Goal: Navigation & Orientation: Find specific page/section

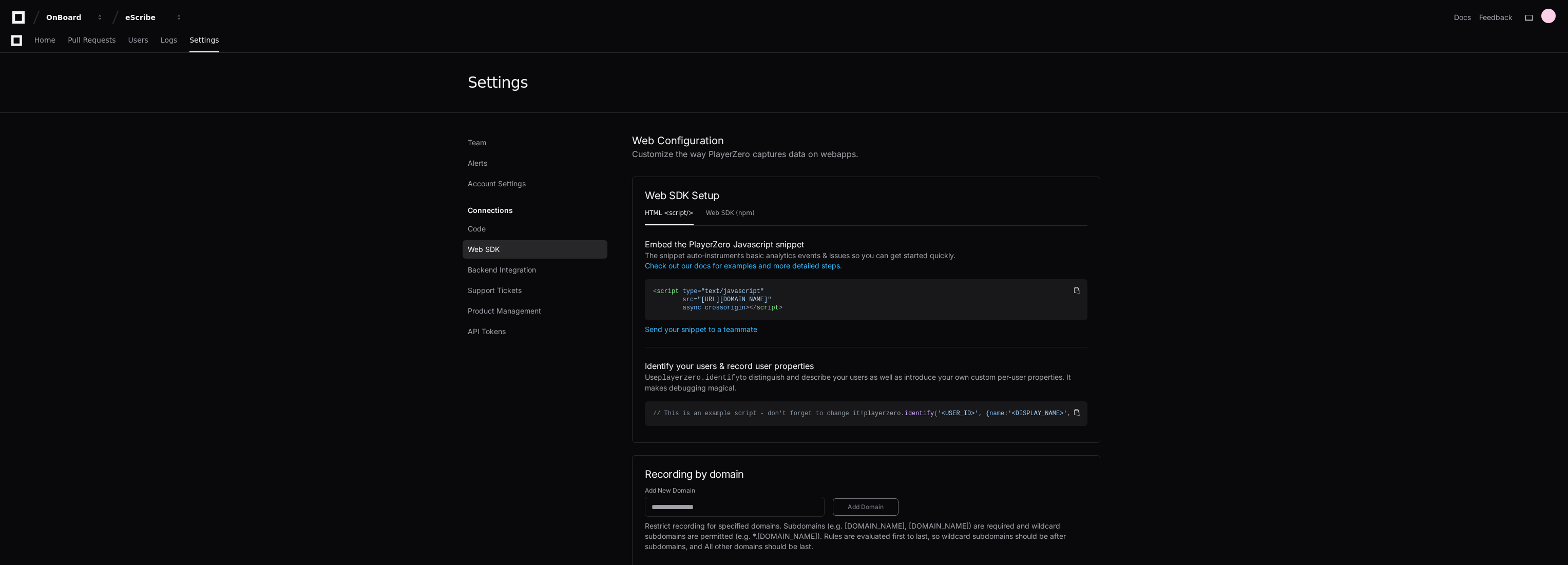
scroll to position [399, 0]
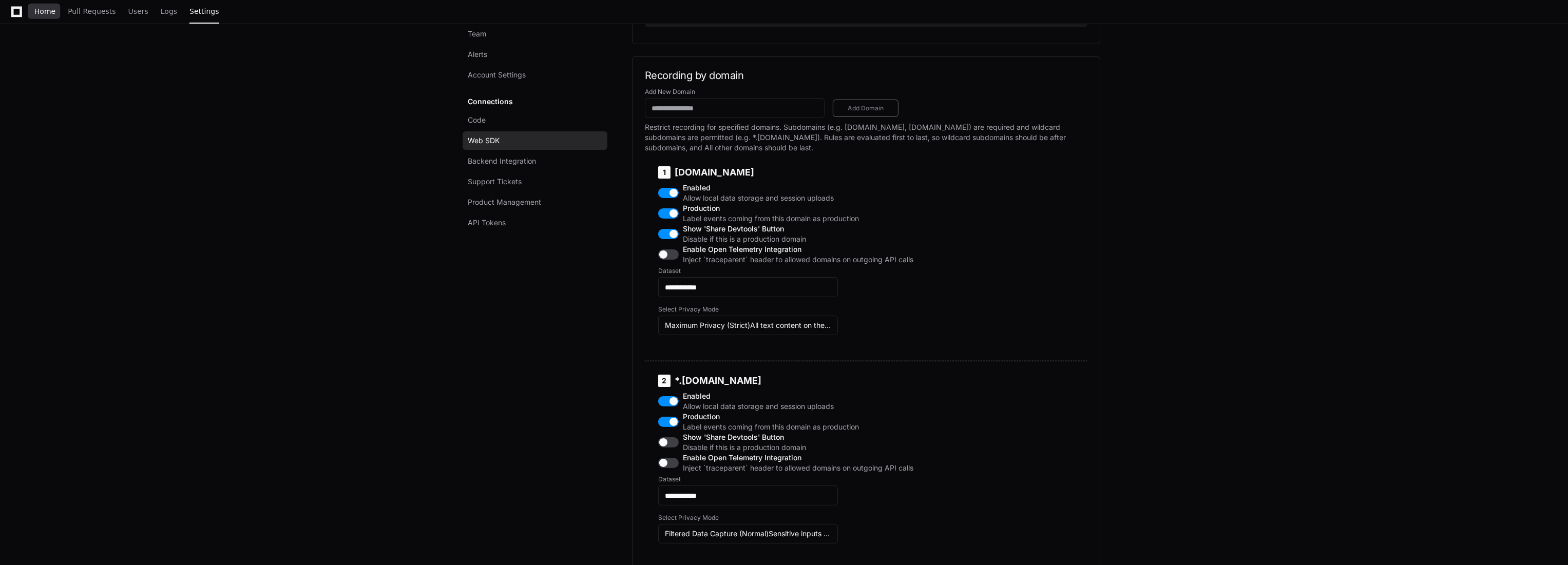
click at [44, 13] on span "Home" at bounding box center [45, 11] width 21 height 6
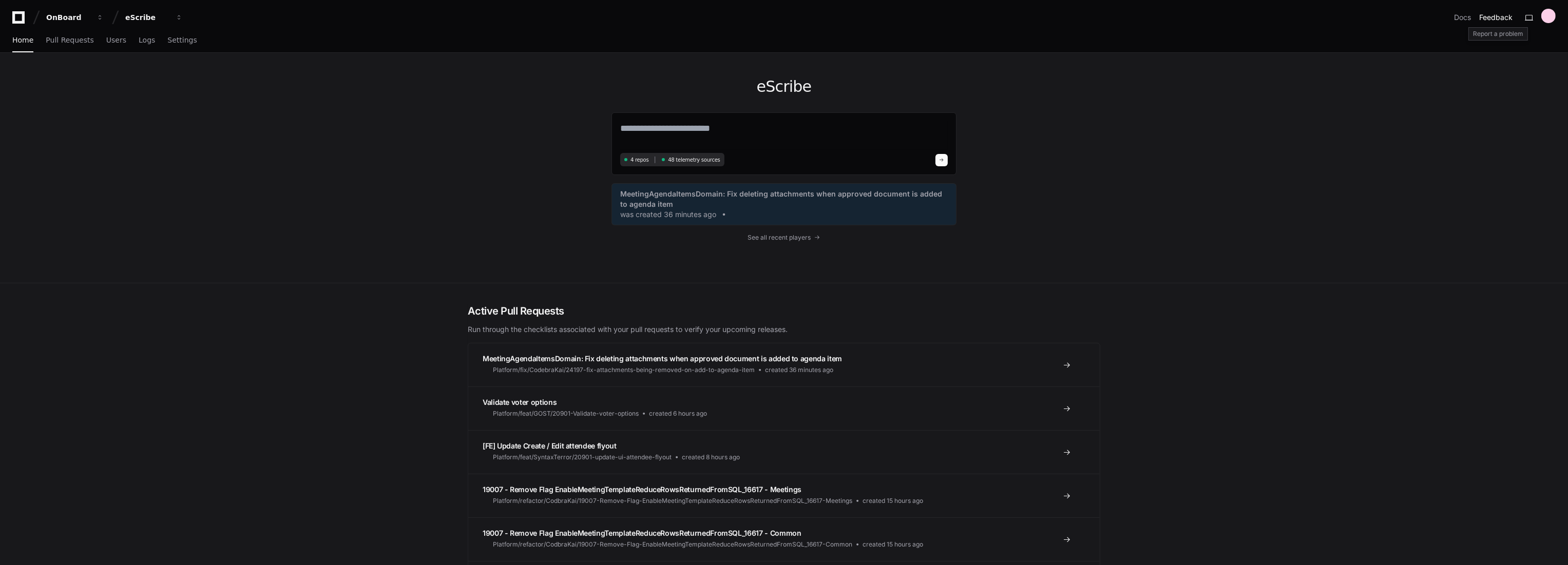
click at [1501, 16] on button "Feedback" at bounding box center [1496, 18] width 33 height 10
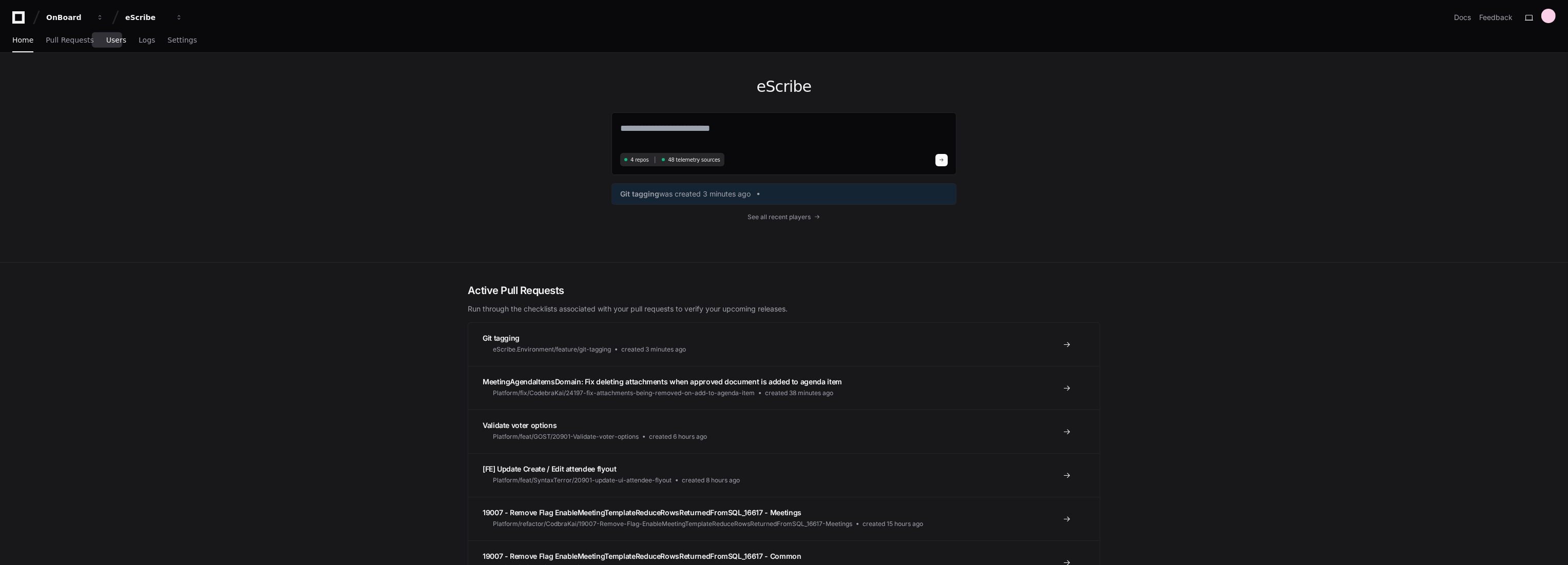
click at [108, 41] on span "Users" at bounding box center [116, 40] width 20 height 6
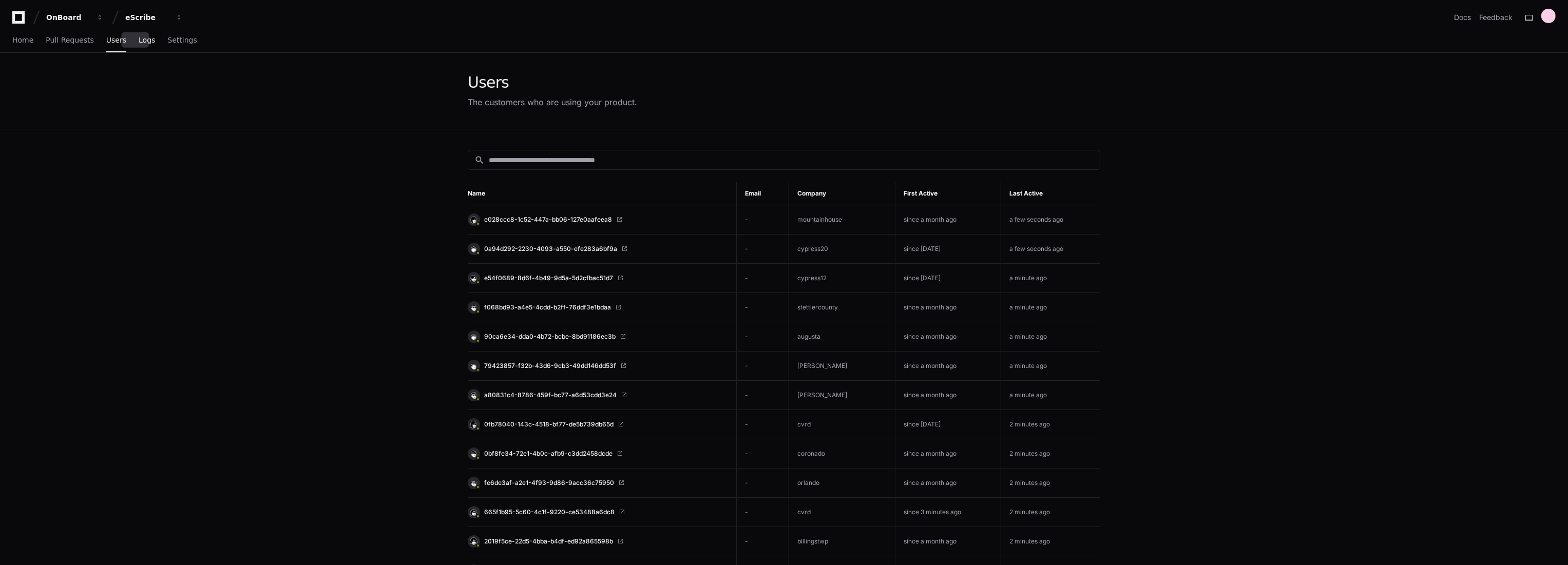
click at [138, 40] on span "Logs" at bounding box center [147, 40] width 16 height 6
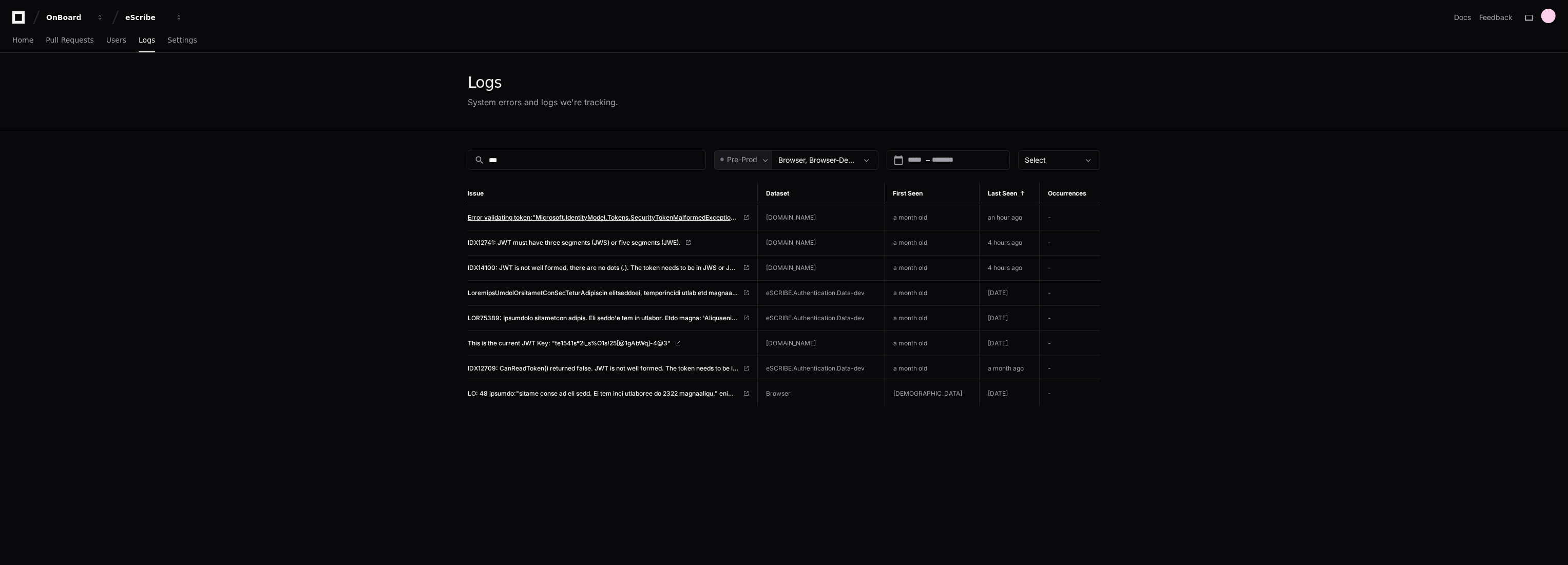
click at [528, 214] on span "Error validating token:"Microsoft.IdentityModel.Tokens.SecurityTokenMalformedEx…" at bounding box center [603, 217] width 271 height 8
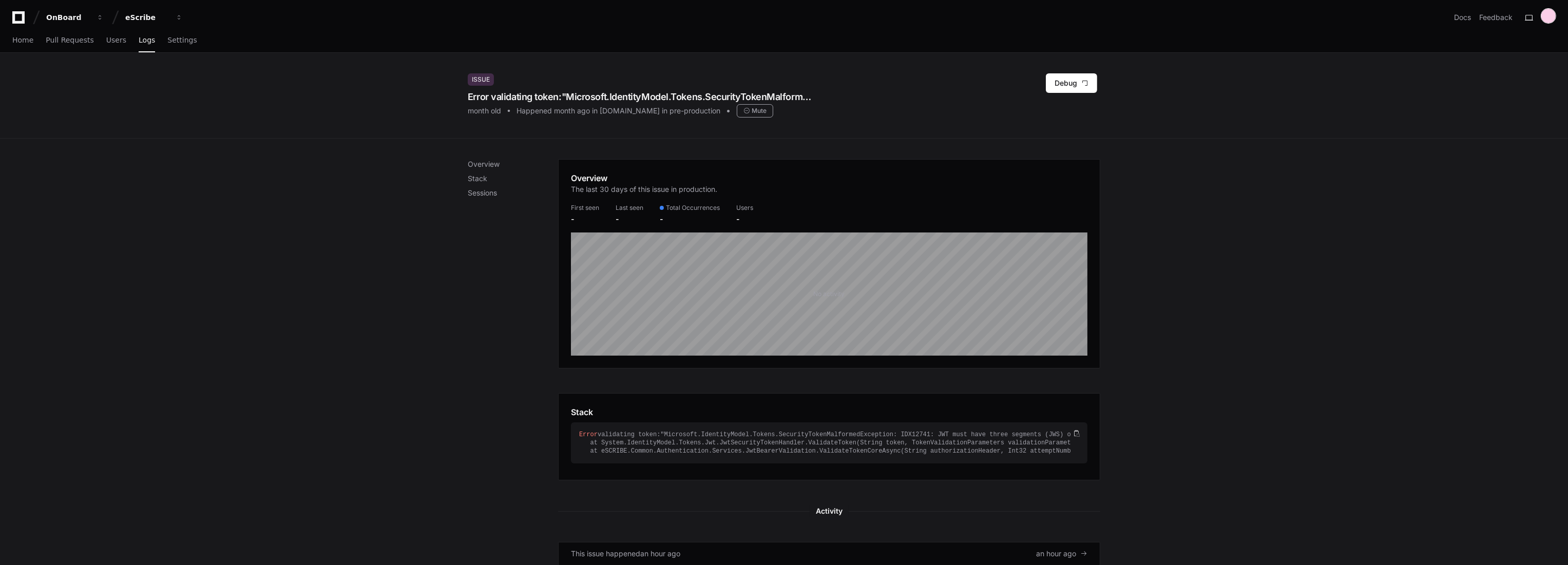
click at [1550, 20] on div at bounding box center [1548, 16] width 14 height 14
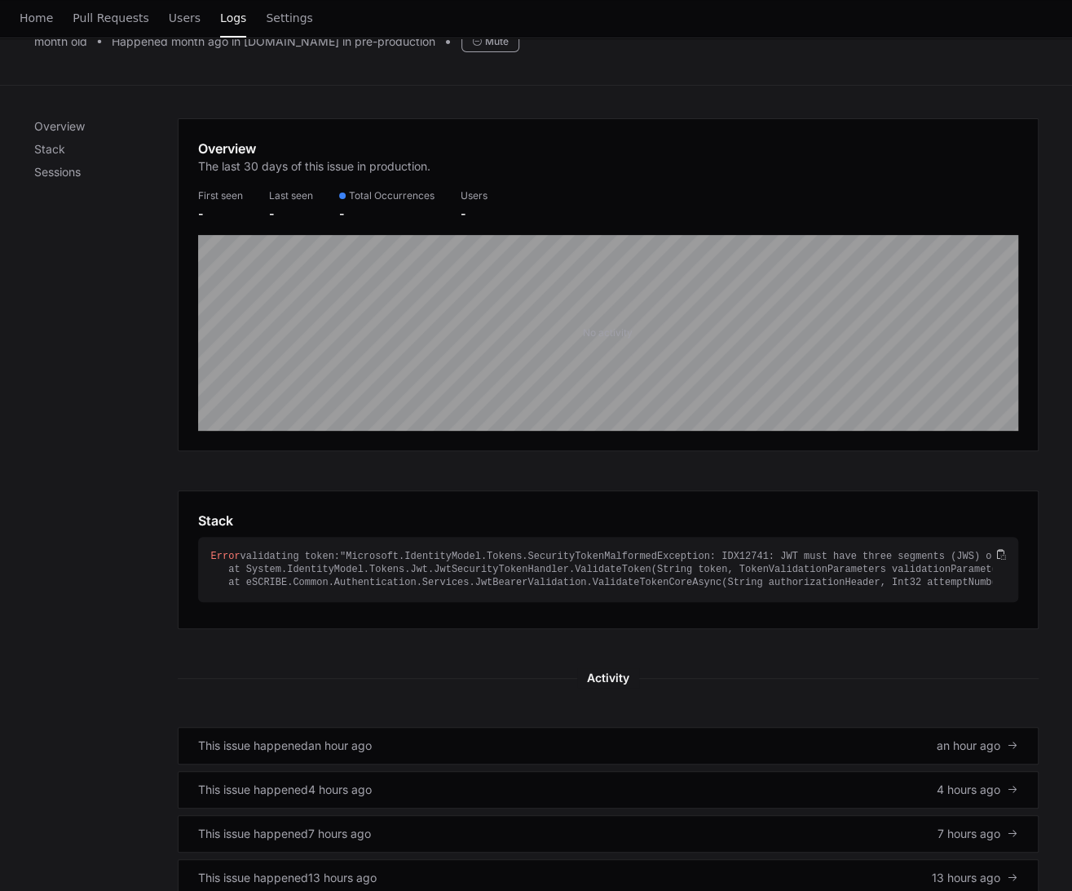
scroll to position [453, 0]
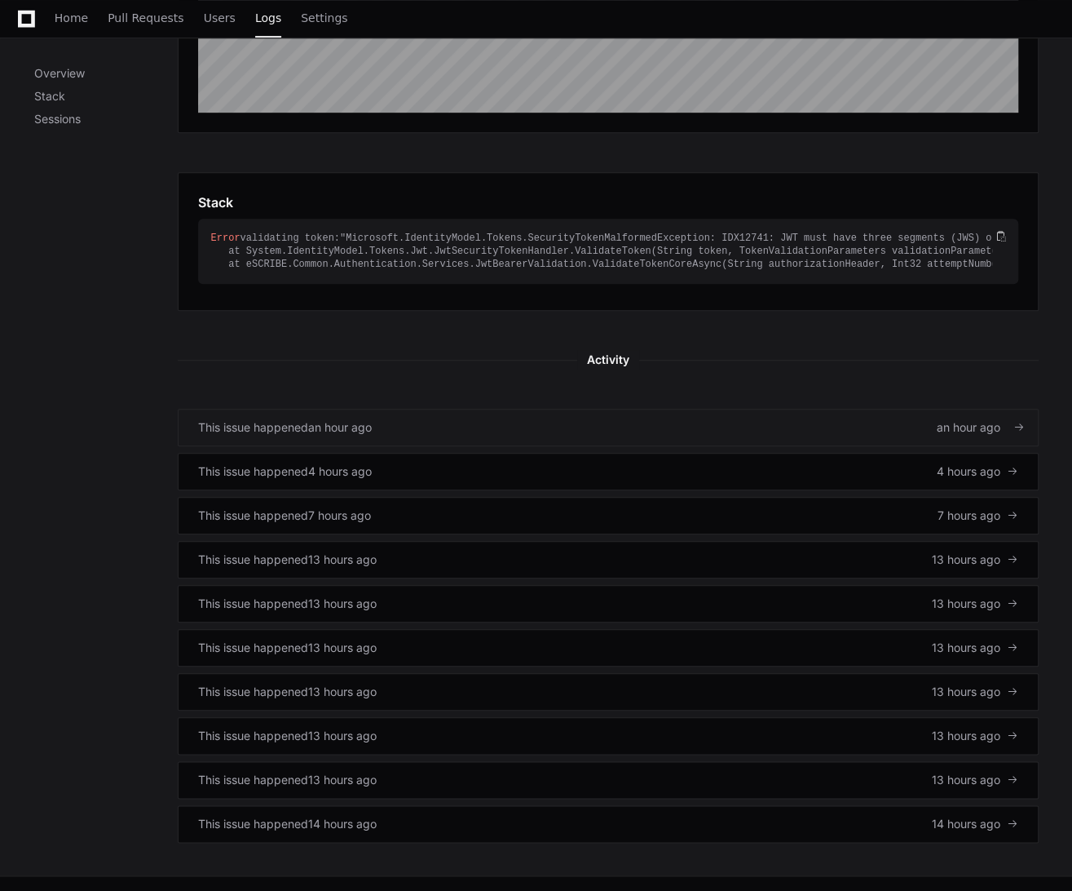
click at [431, 427] on div "This issue happened an hour ago an hour ago" at bounding box center [608, 427] width 820 height 16
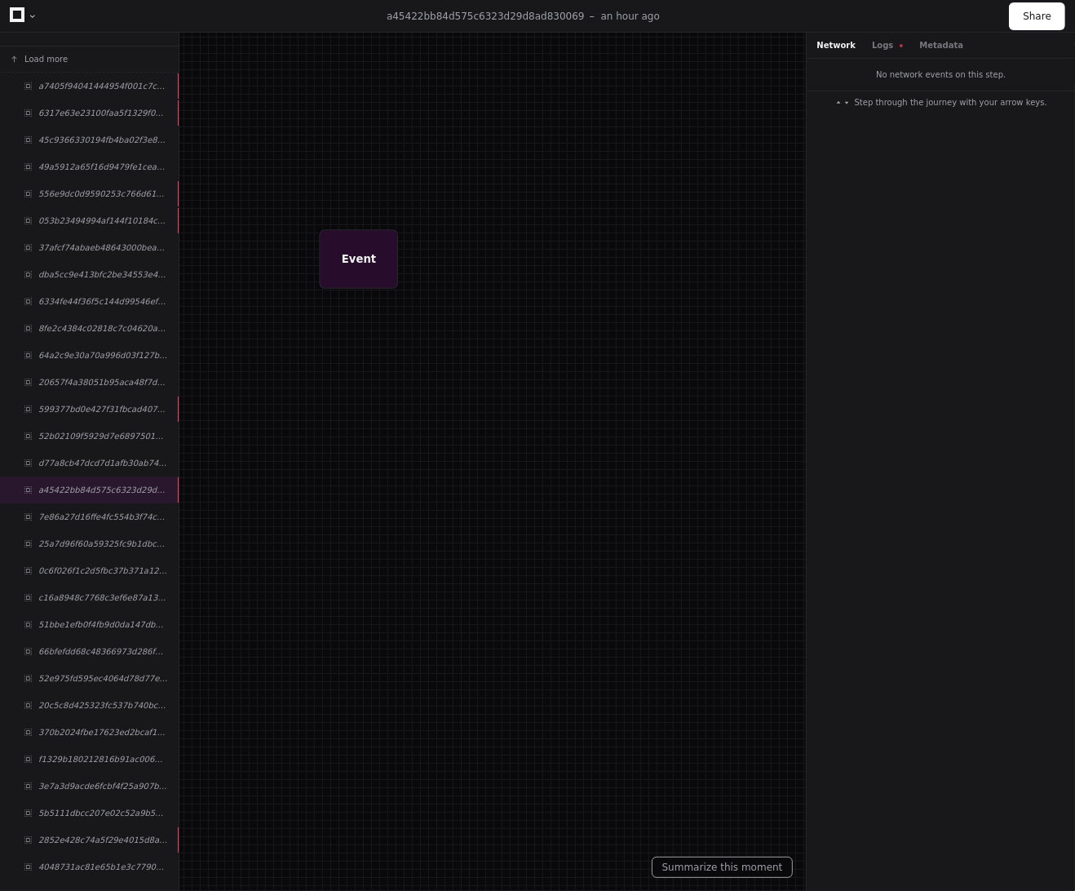
drag, startPoint x: 391, startPoint y: 351, endPoint x: 600, endPoint y: 533, distance: 278.0
click at [600, 533] on div at bounding box center [684, 654] width 1181 height 979
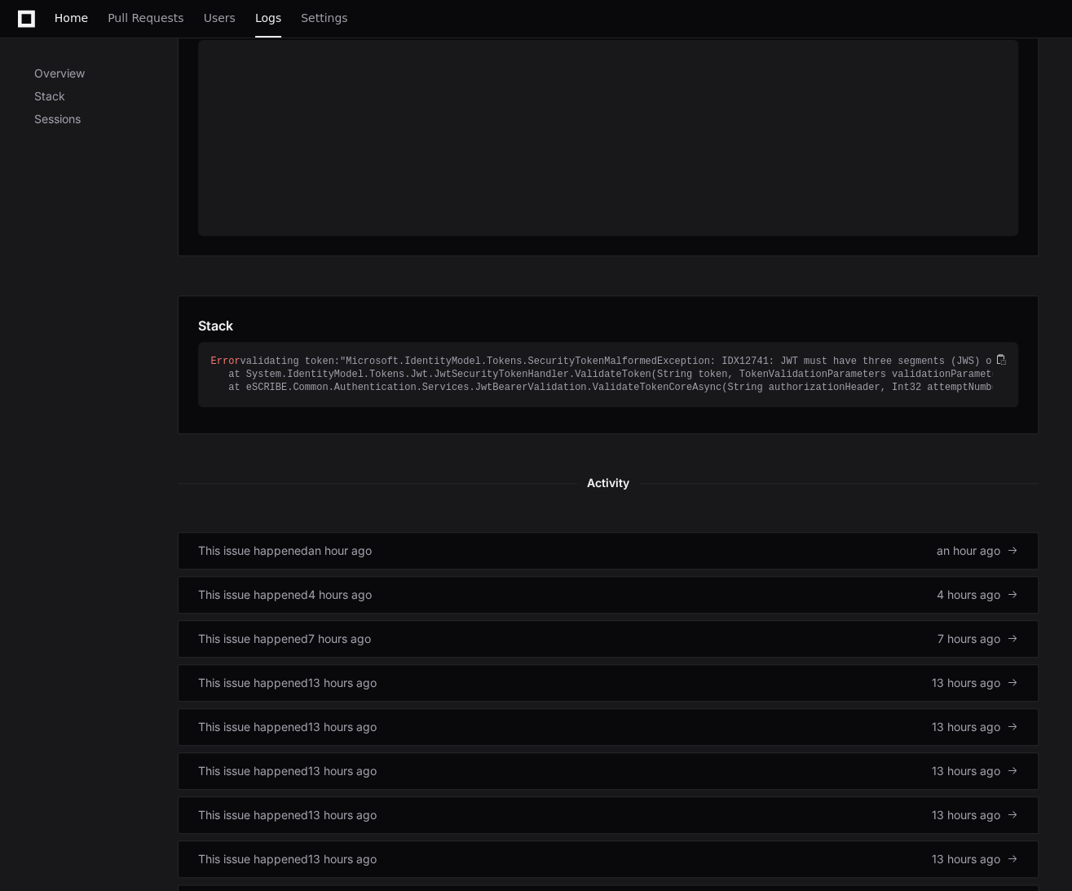
scroll to position [367, 0]
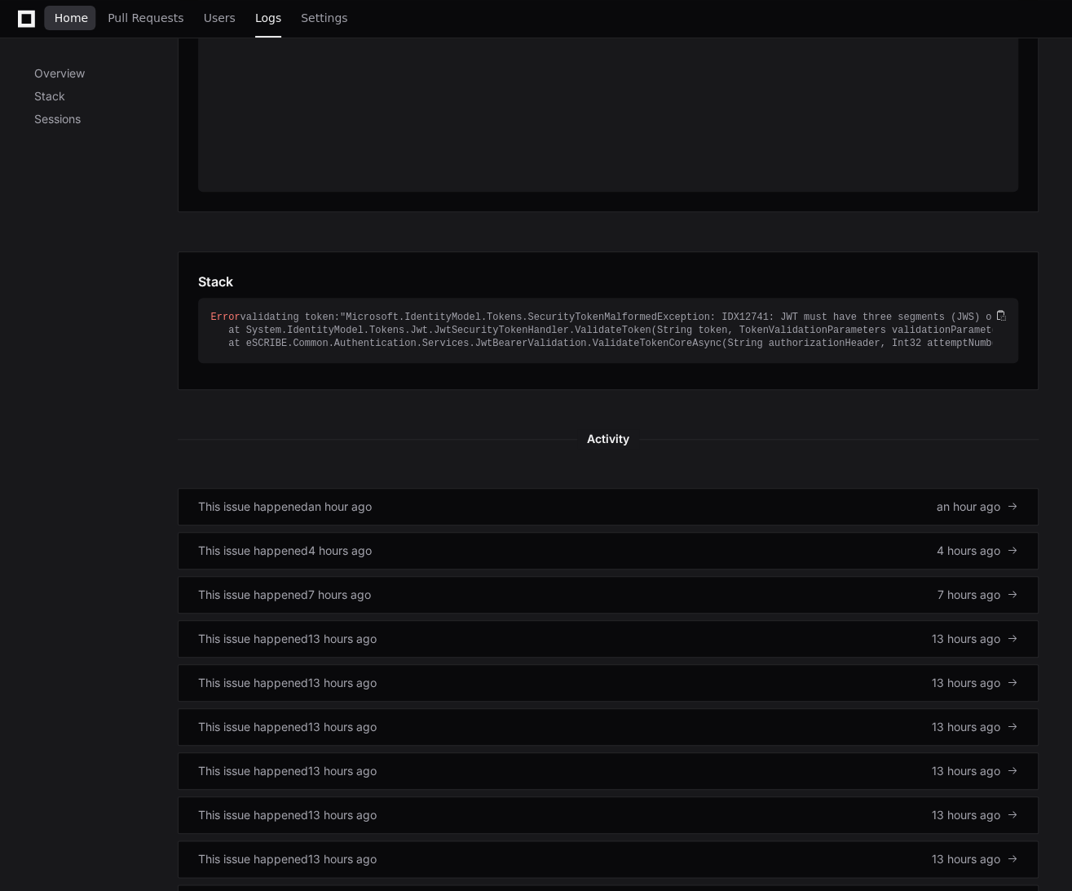
click at [69, 31] on link "Home" at bounding box center [71, 19] width 33 height 38
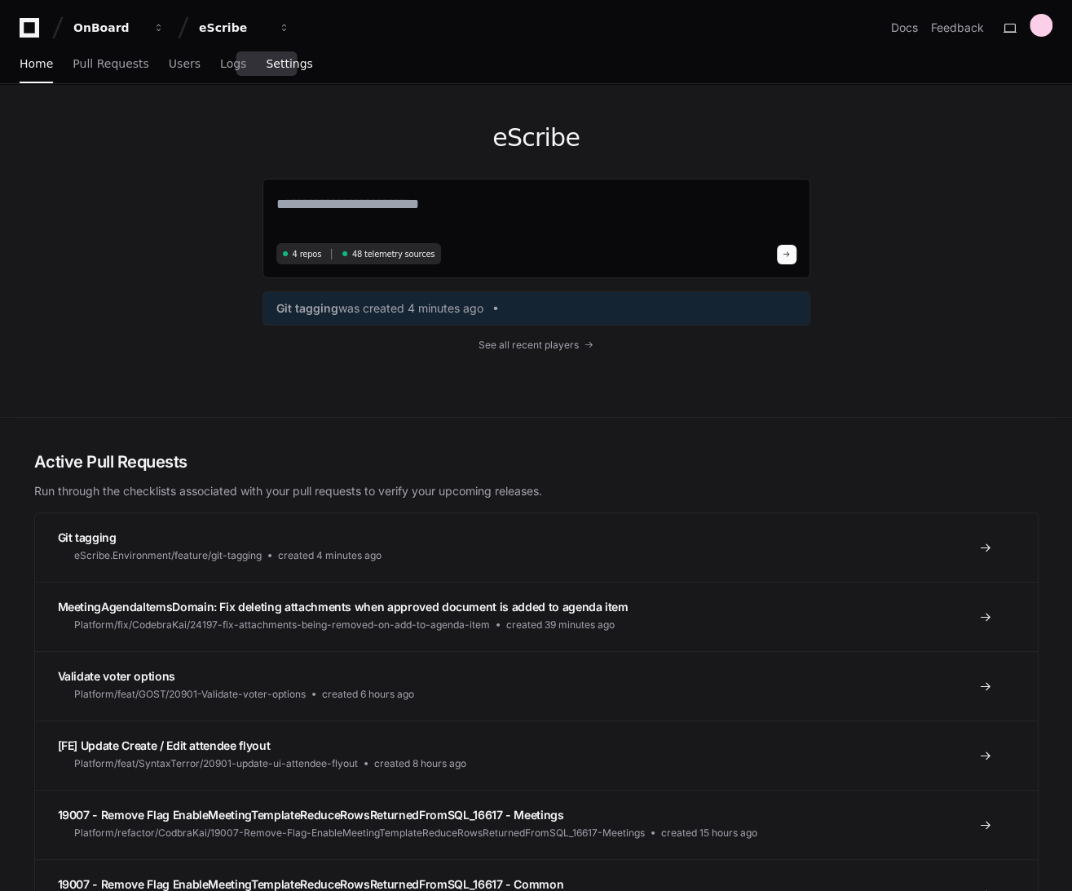
click at [266, 53] on link "Settings" at bounding box center [289, 65] width 46 height 38
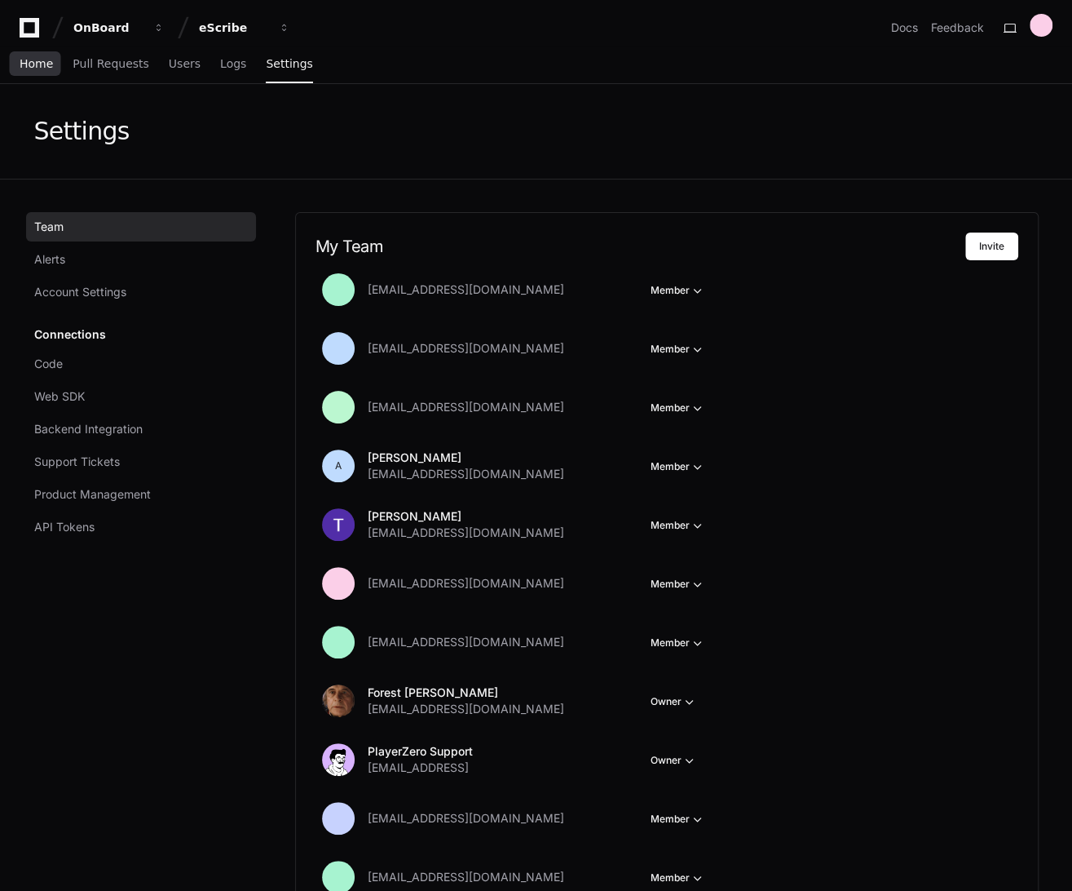
click at [24, 62] on span "Home" at bounding box center [36, 64] width 33 height 10
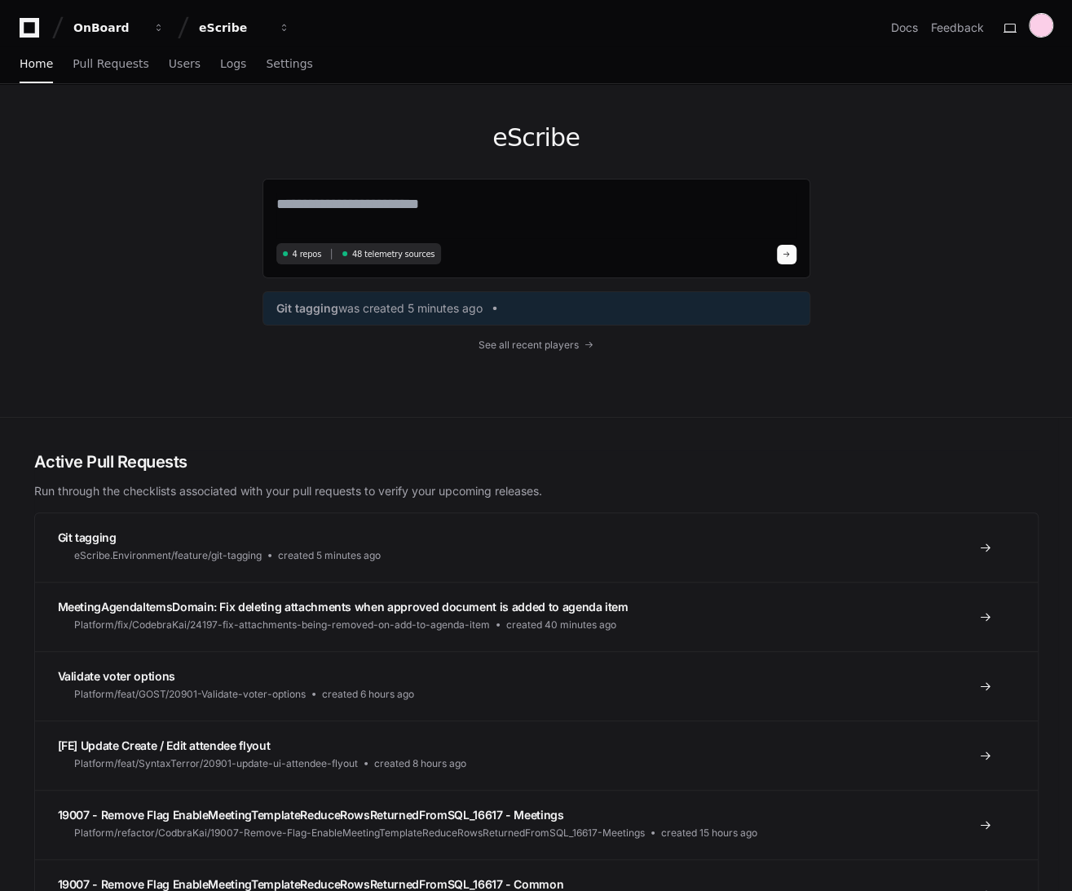
click at [1043, 20] on div at bounding box center [1041, 25] width 23 height 23
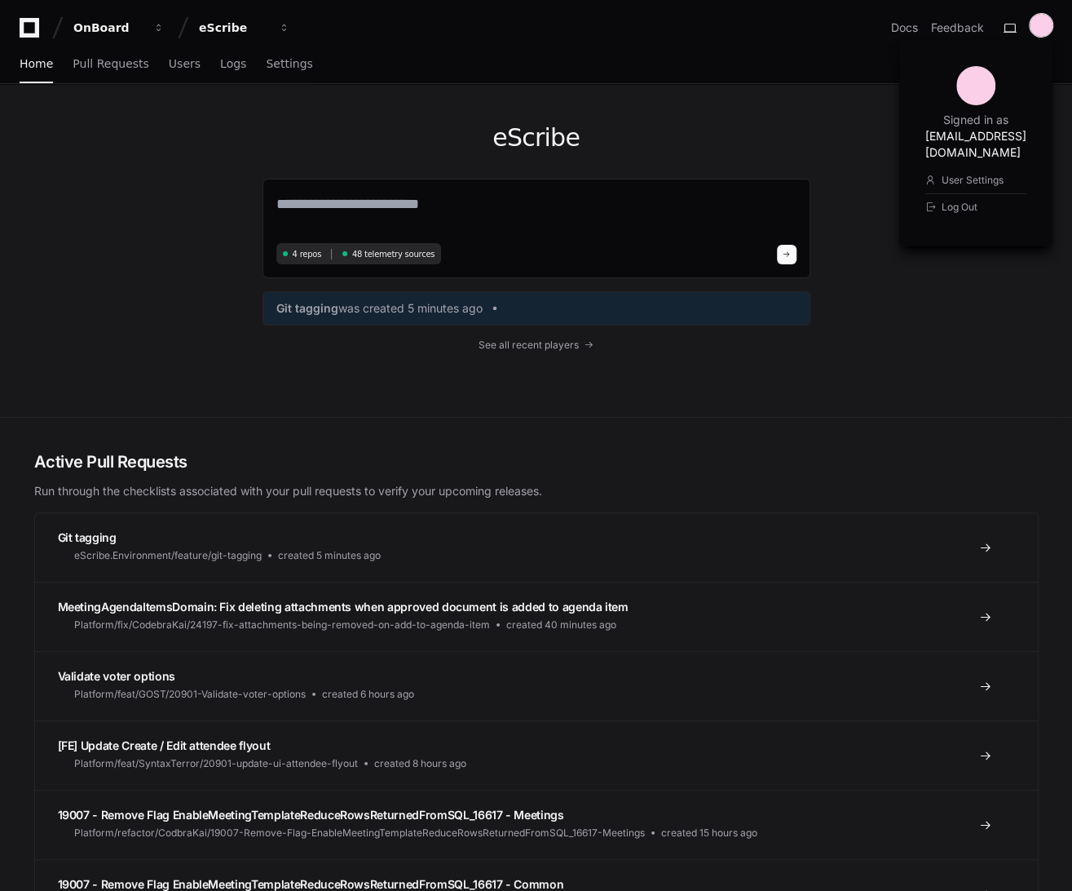
click at [1043, 20] on div at bounding box center [1041, 25] width 23 height 23
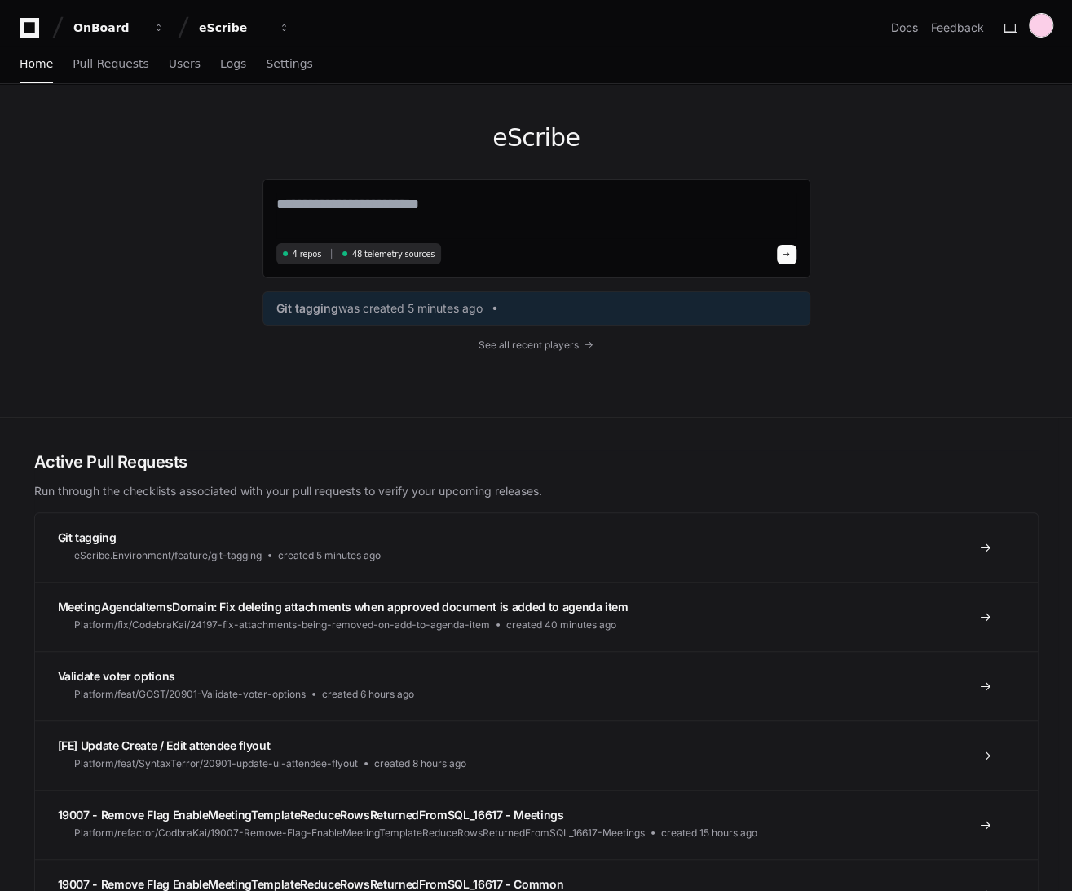
click at [1053, 24] on div at bounding box center [1041, 25] width 23 height 23
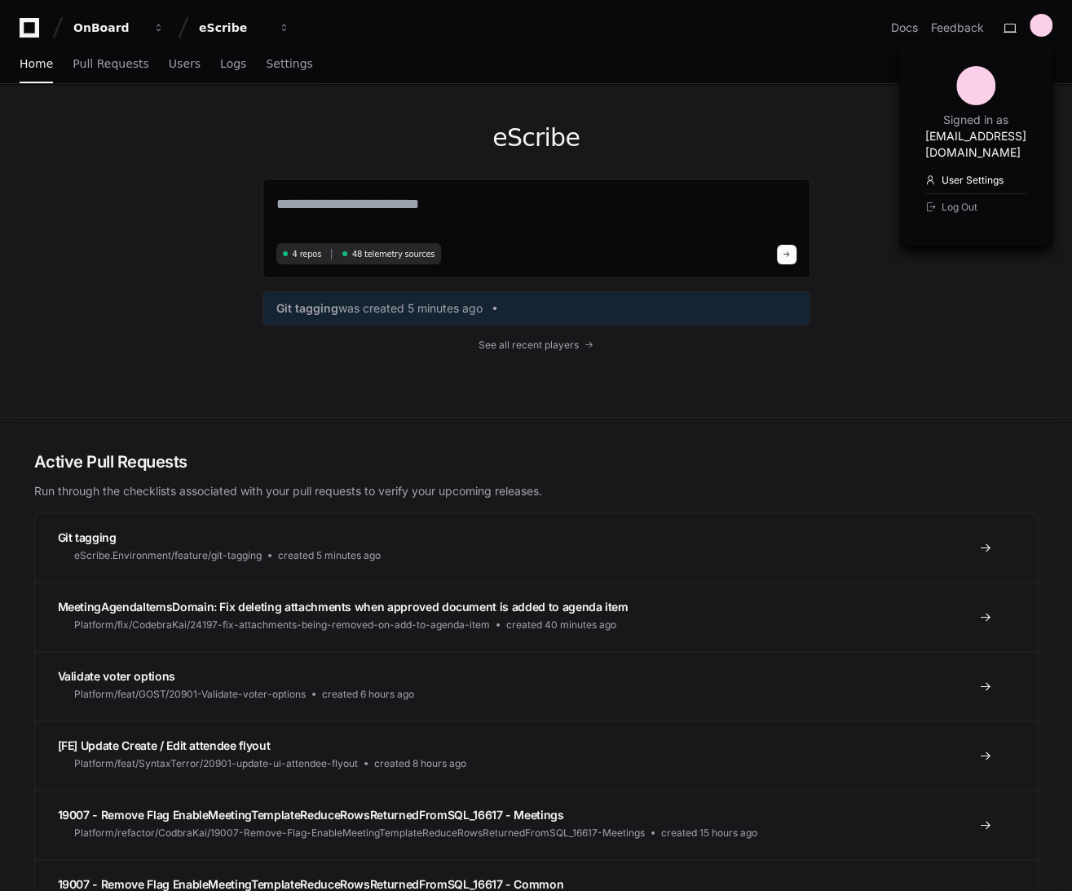
click at [926, 168] on link "User Settings" at bounding box center [976, 180] width 101 height 26
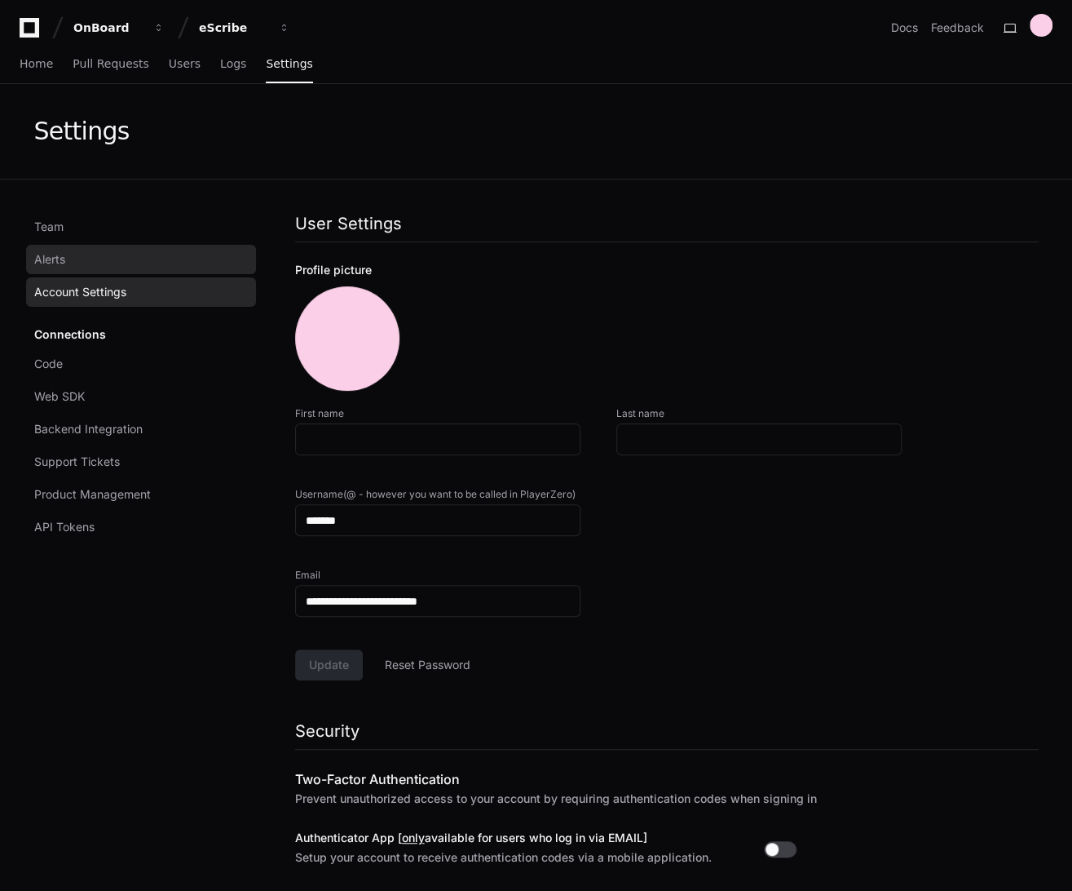
click at [59, 253] on span "Alerts" at bounding box center [49, 259] width 31 height 16
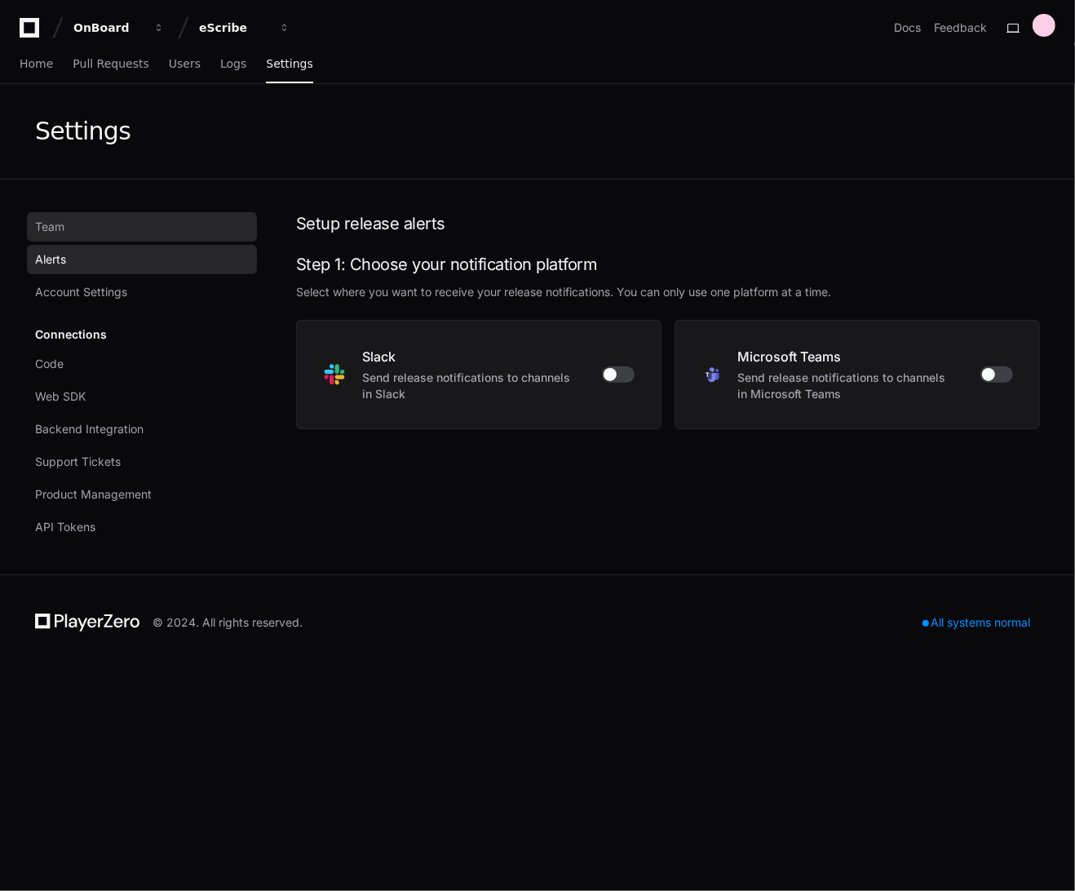
click at [66, 232] on link "Team" at bounding box center [142, 226] width 230 height 29
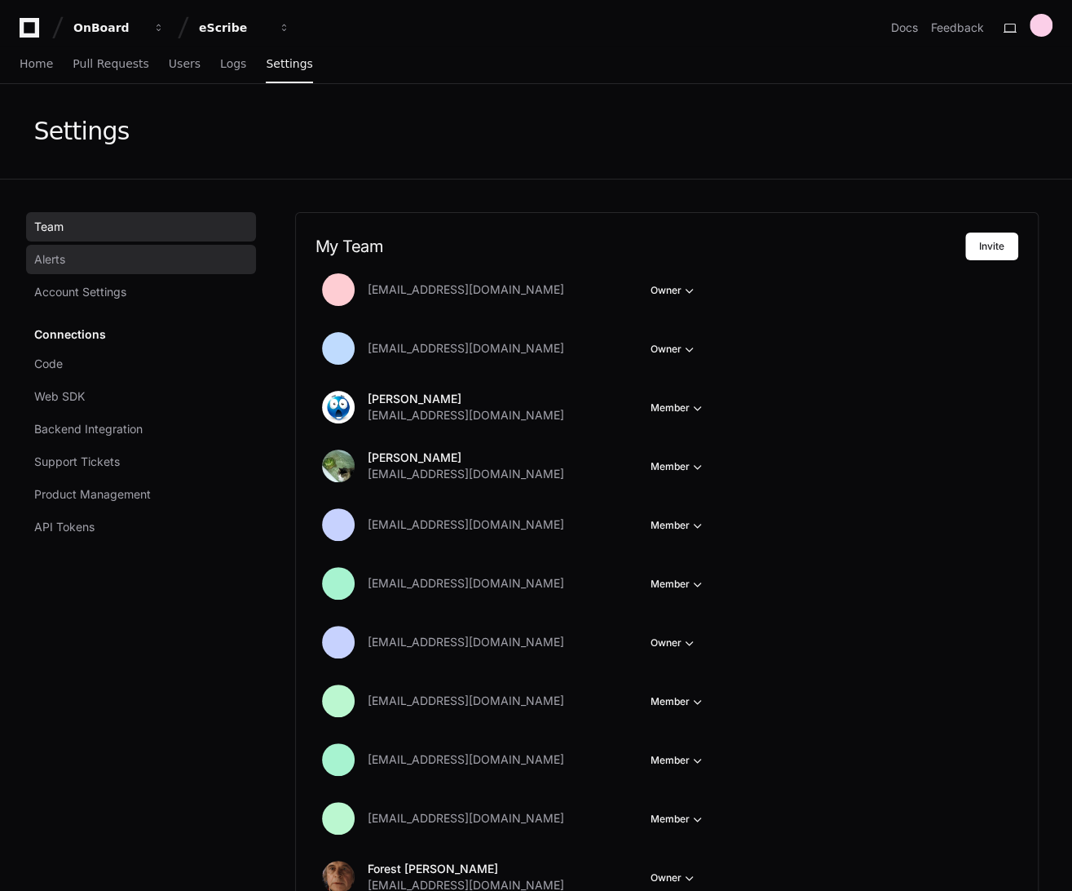
click at [65, 252] on span "Alerts" at bounding box center [49, 259] width 31 height 16
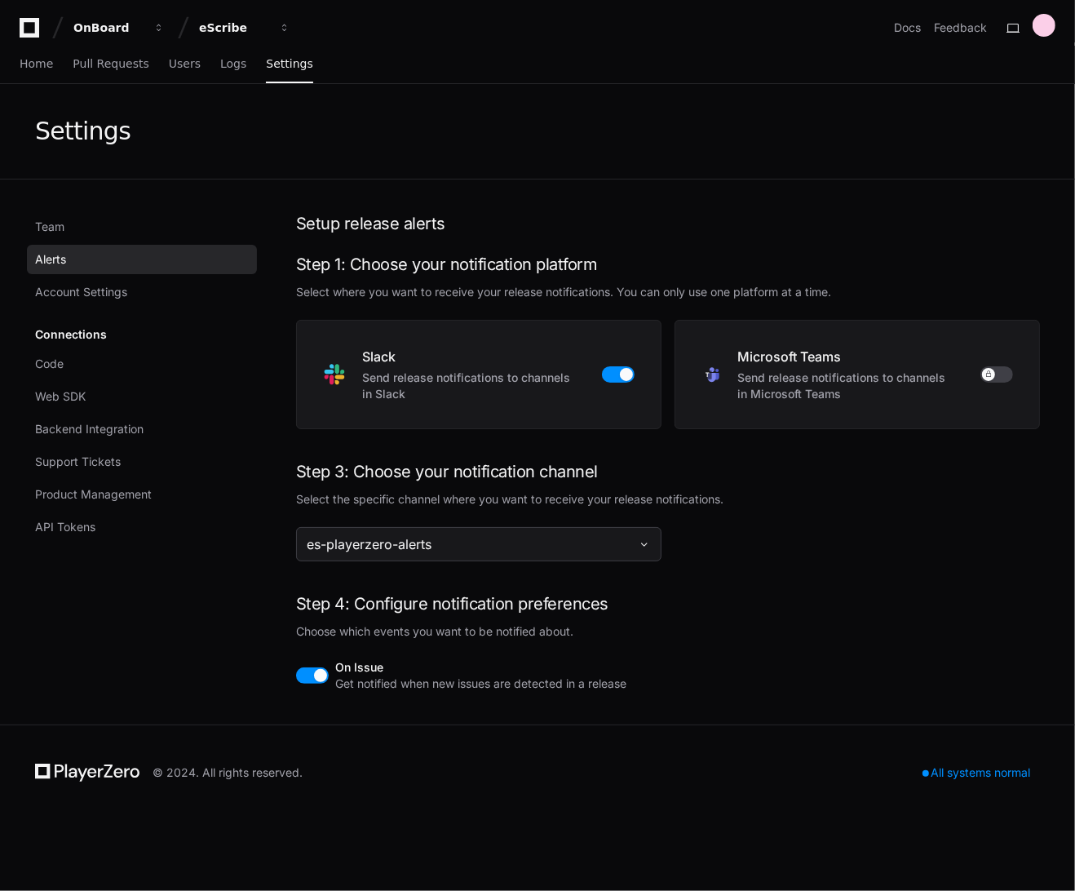
click at [405, 536] on span "es-playerzero-alerts" at bounding box center [369, 544] width 125 height 20
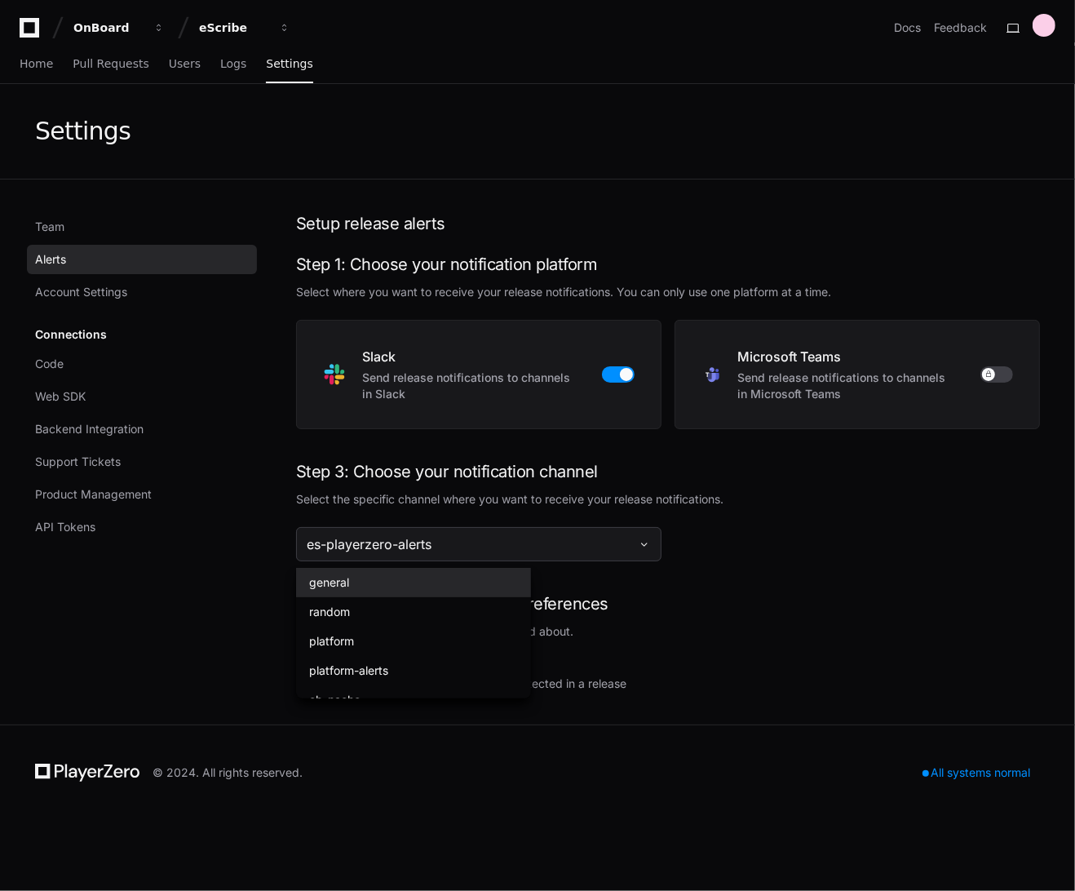
click at [405, 536] on span "es-playerzero-alerts" at bounding box center [369, 544] width 125 height 20
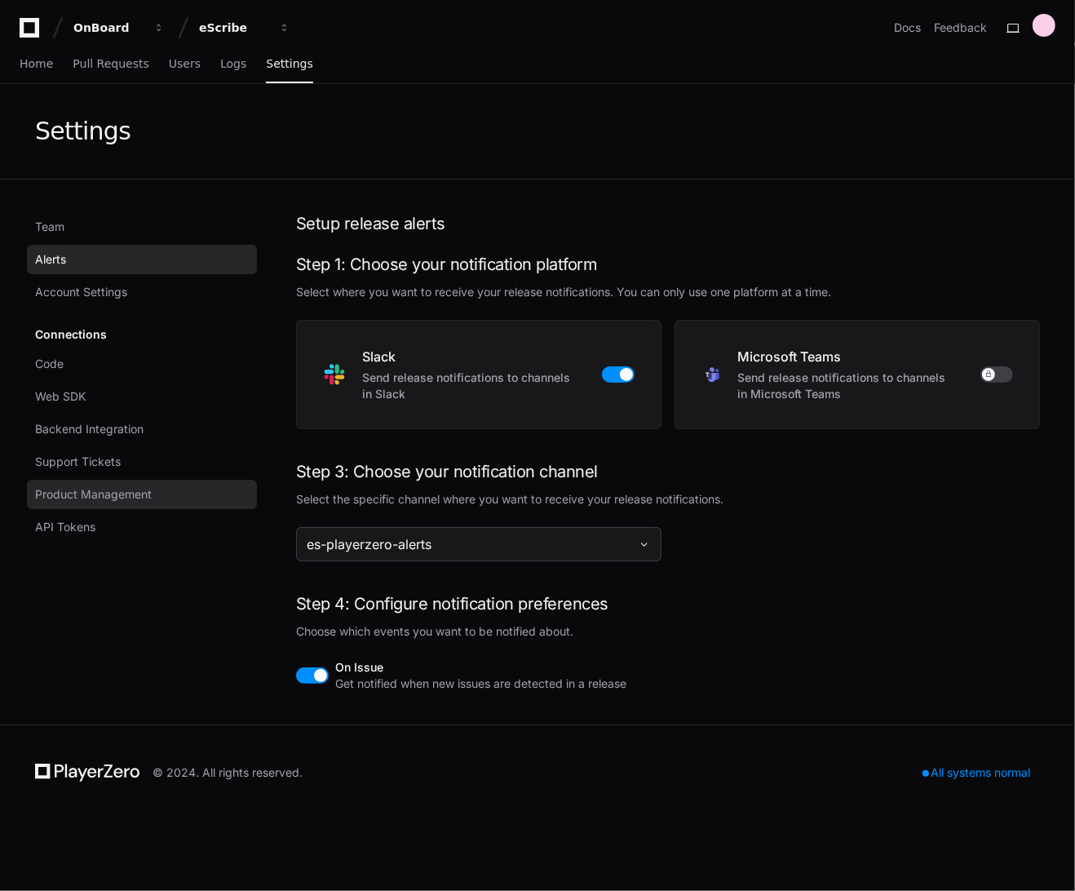
click at [105, 493] on span "Product Management" at bounding box center [93, 494] width 117 height 16
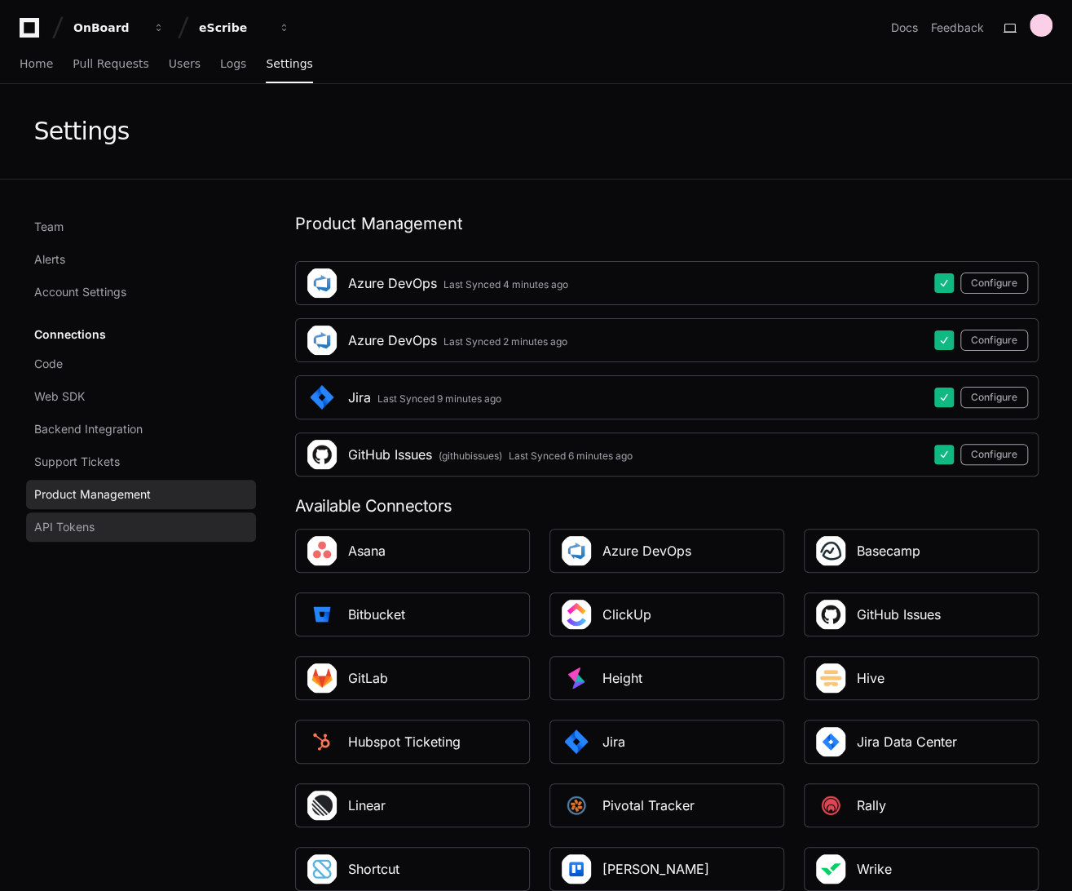
click at [92, 527] on span "API Tokens" at bounding box center [64, 527] width 60 height 16
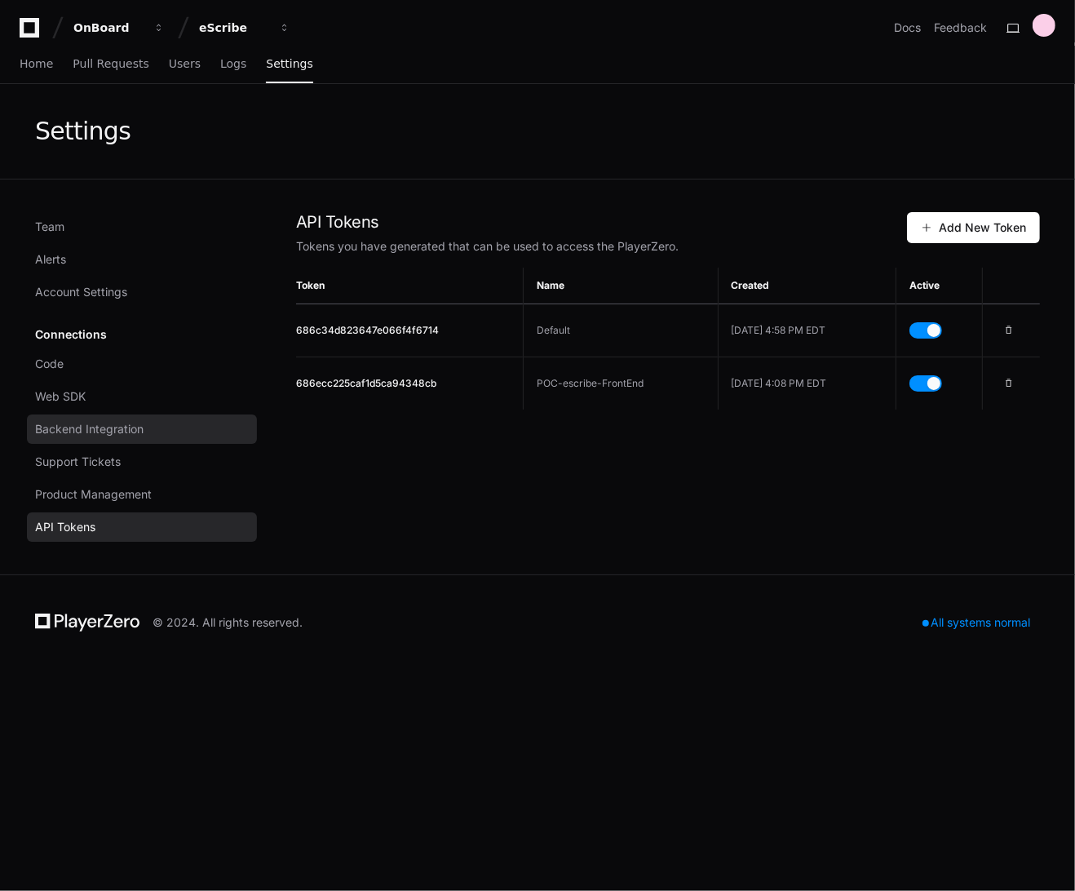
click at [93, 426] on span "Backend Integration" at bounding box center [89, 429] width 108 height 16
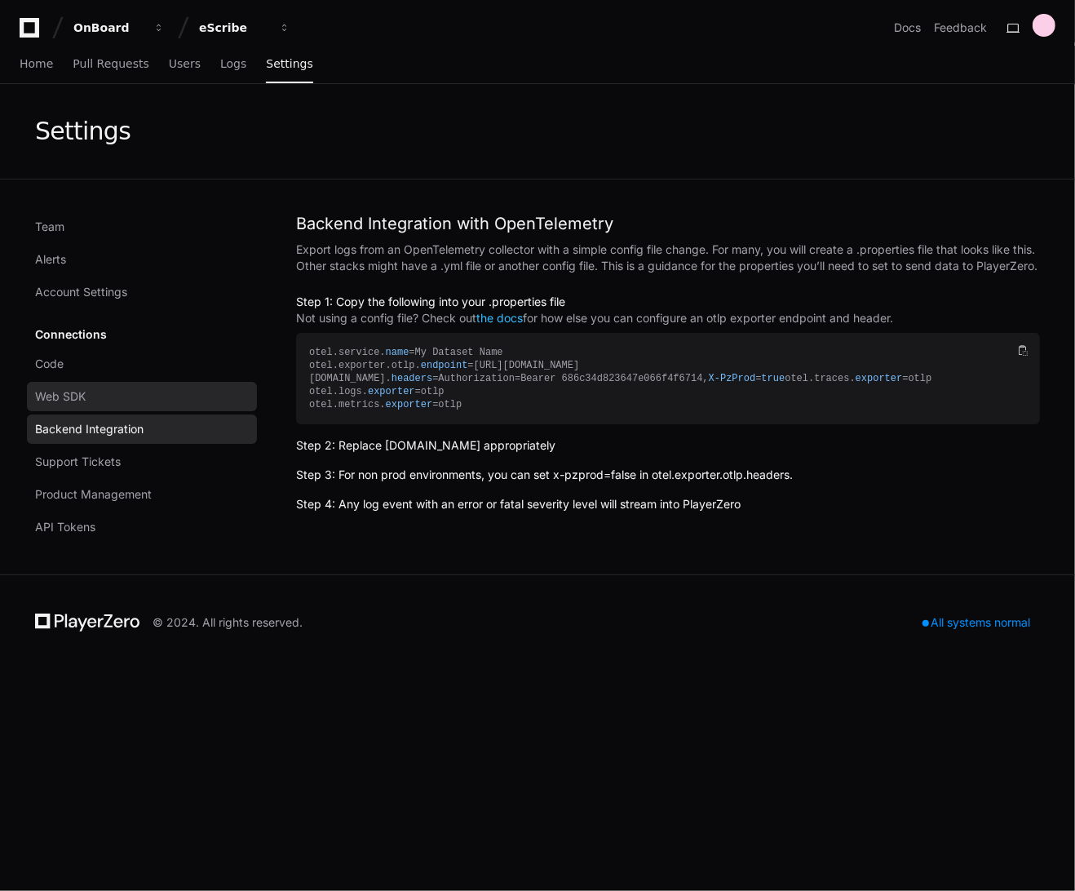
click at [98, 397] on link "Web SDK" at bounding box center [142, 396] width 230 height 29
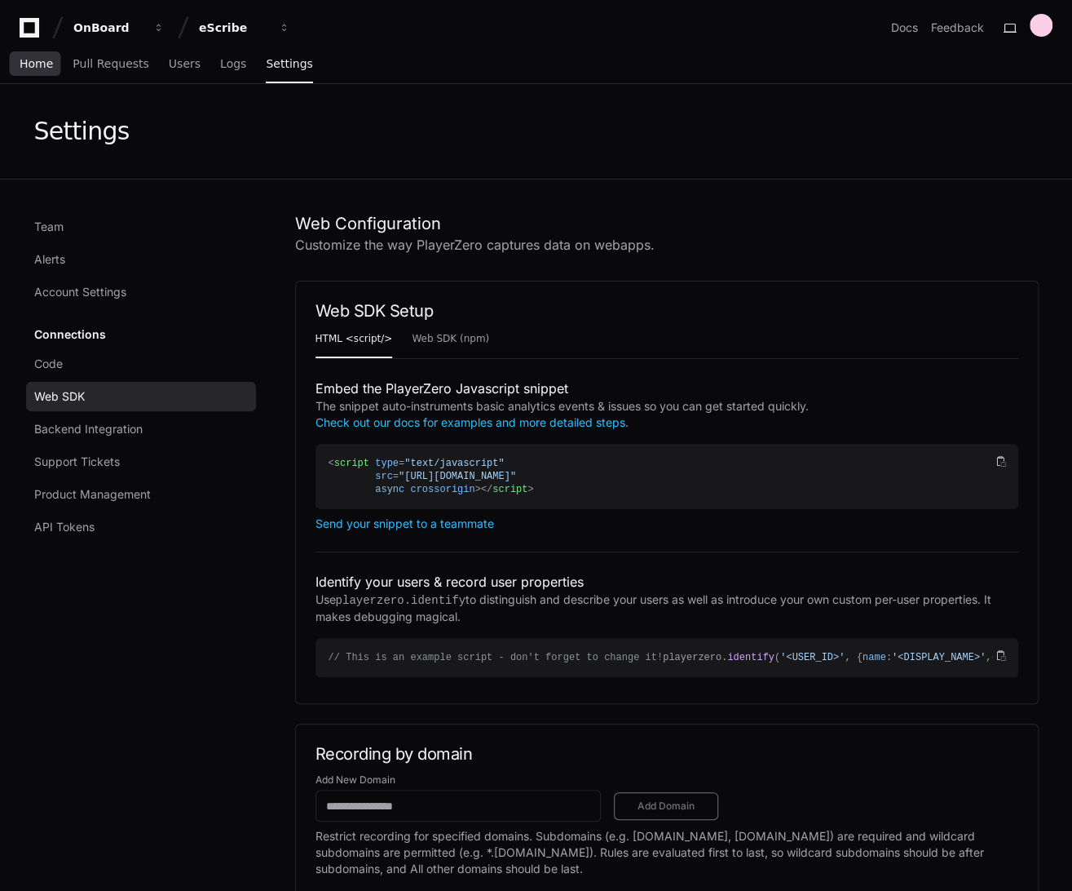
click at [24, 59] on span "Home" at bounding box center [36, 64] width 33 height 10
